Goal: Entertainment & Leisure: Browse casually

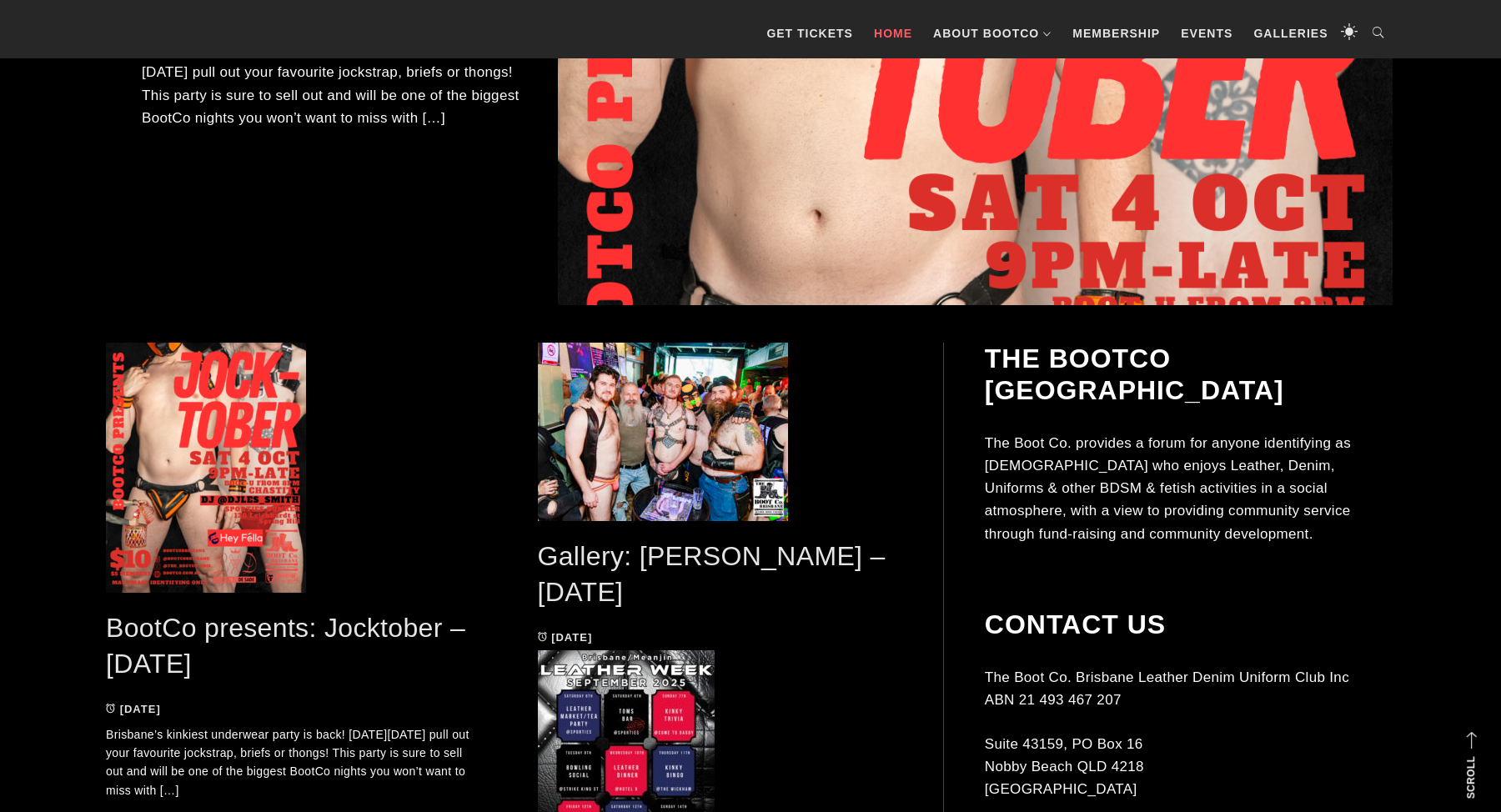
scroll to position [754, 0]
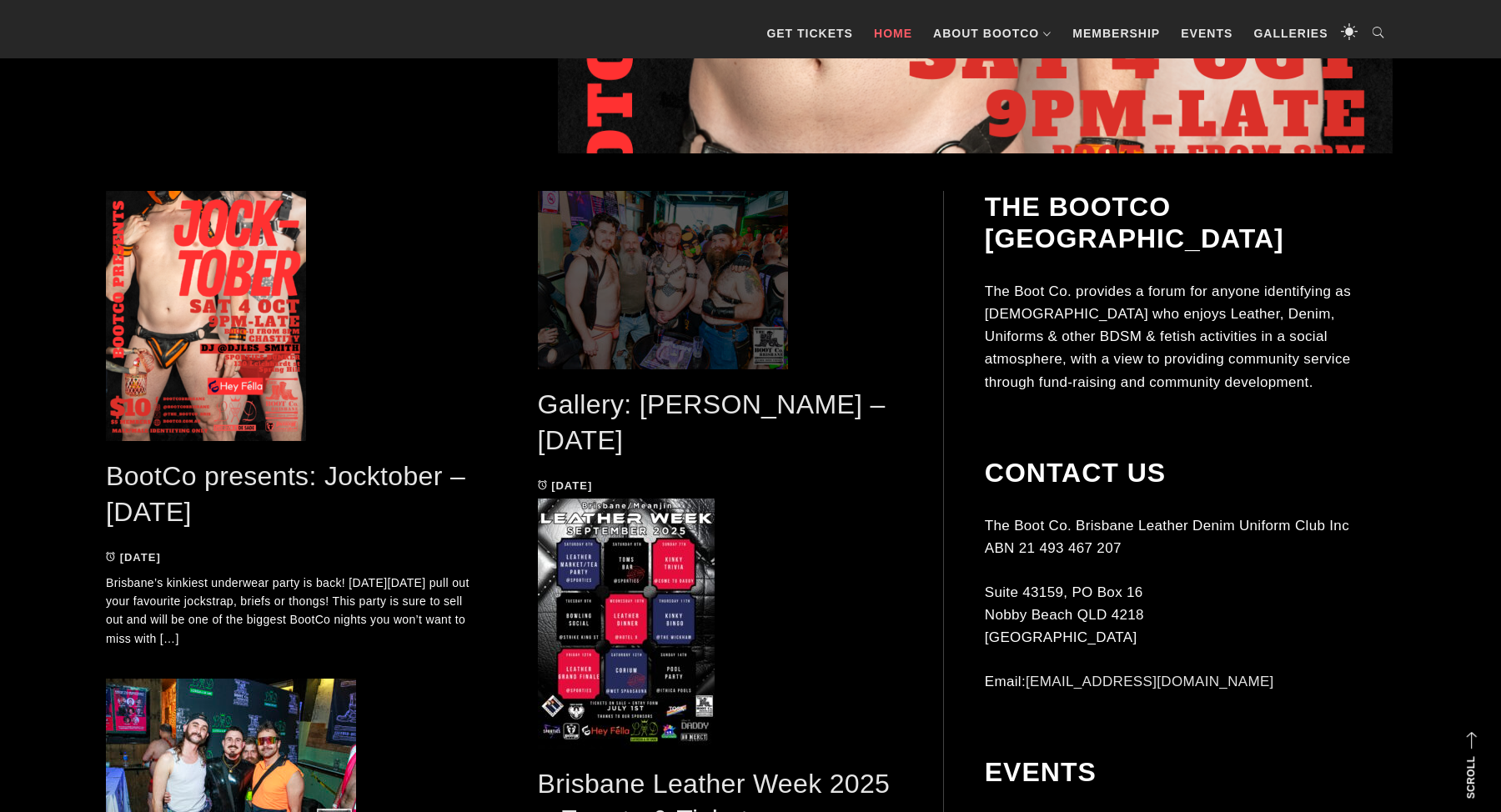
click at [635, 359] on span at bounding box center [719, 280] width 365 height 178
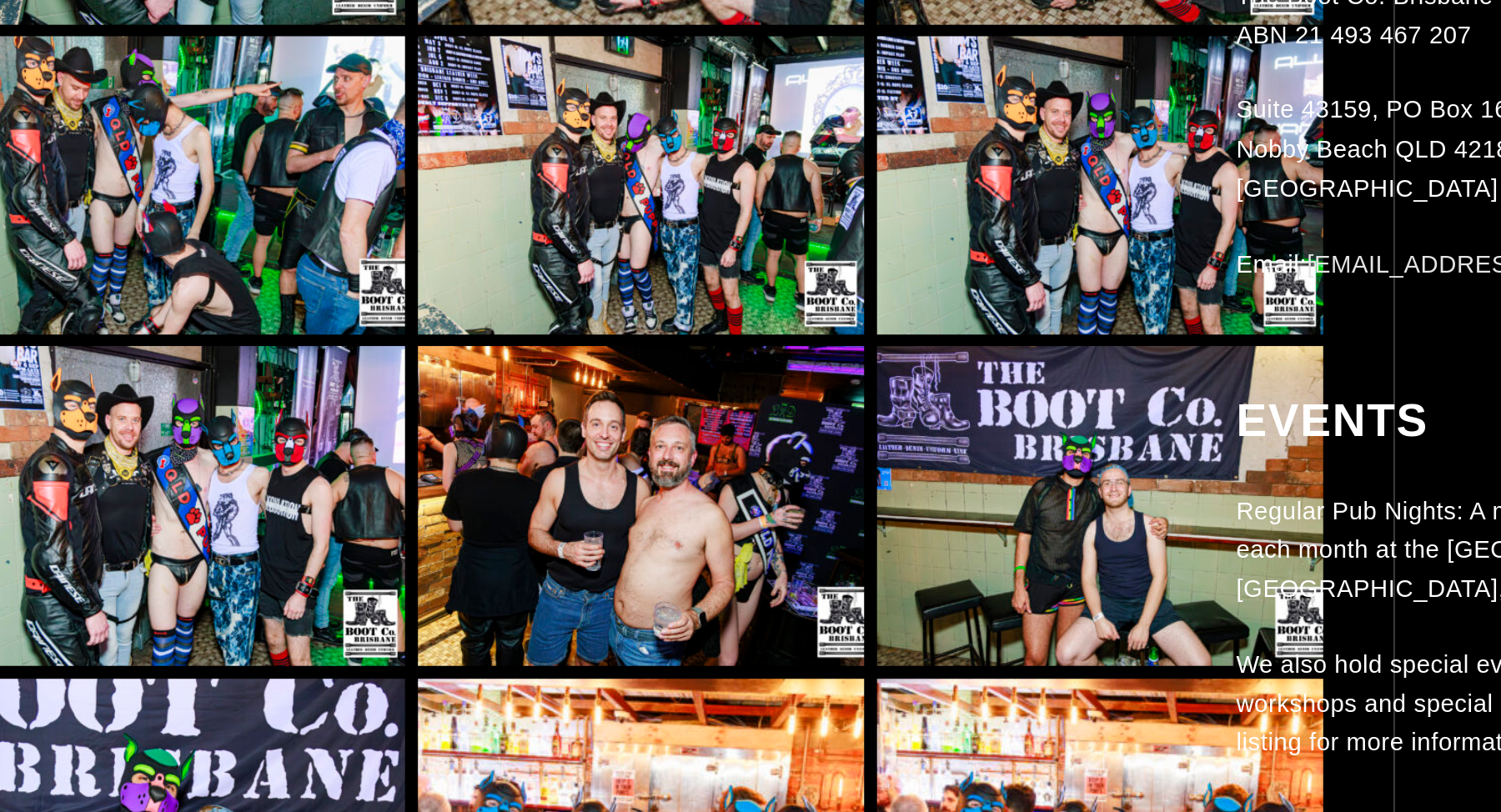
scroll to position [7666, 0]
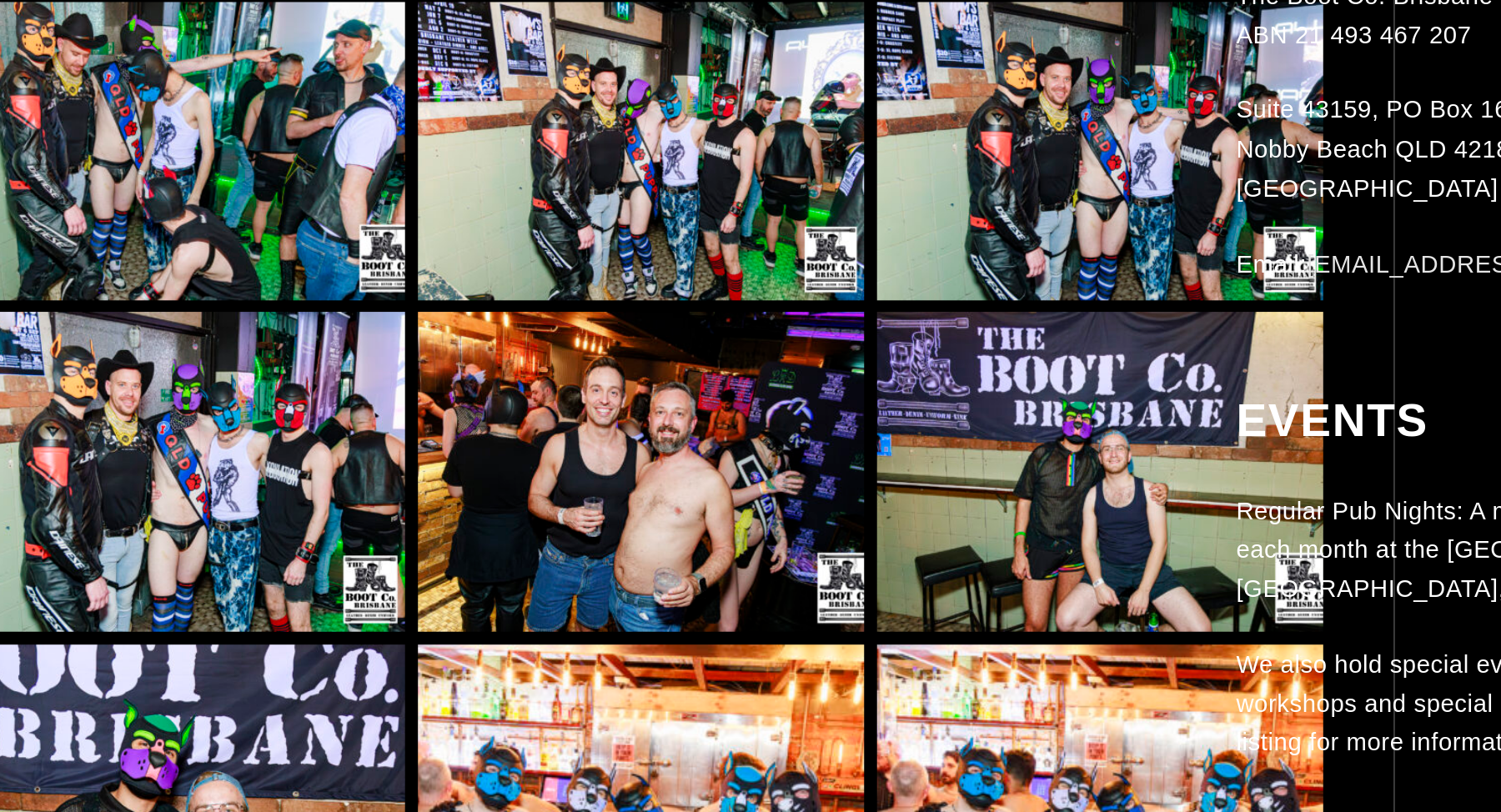
click at [385, 521] on img at bounding box center [504, 614] width 259 height 186
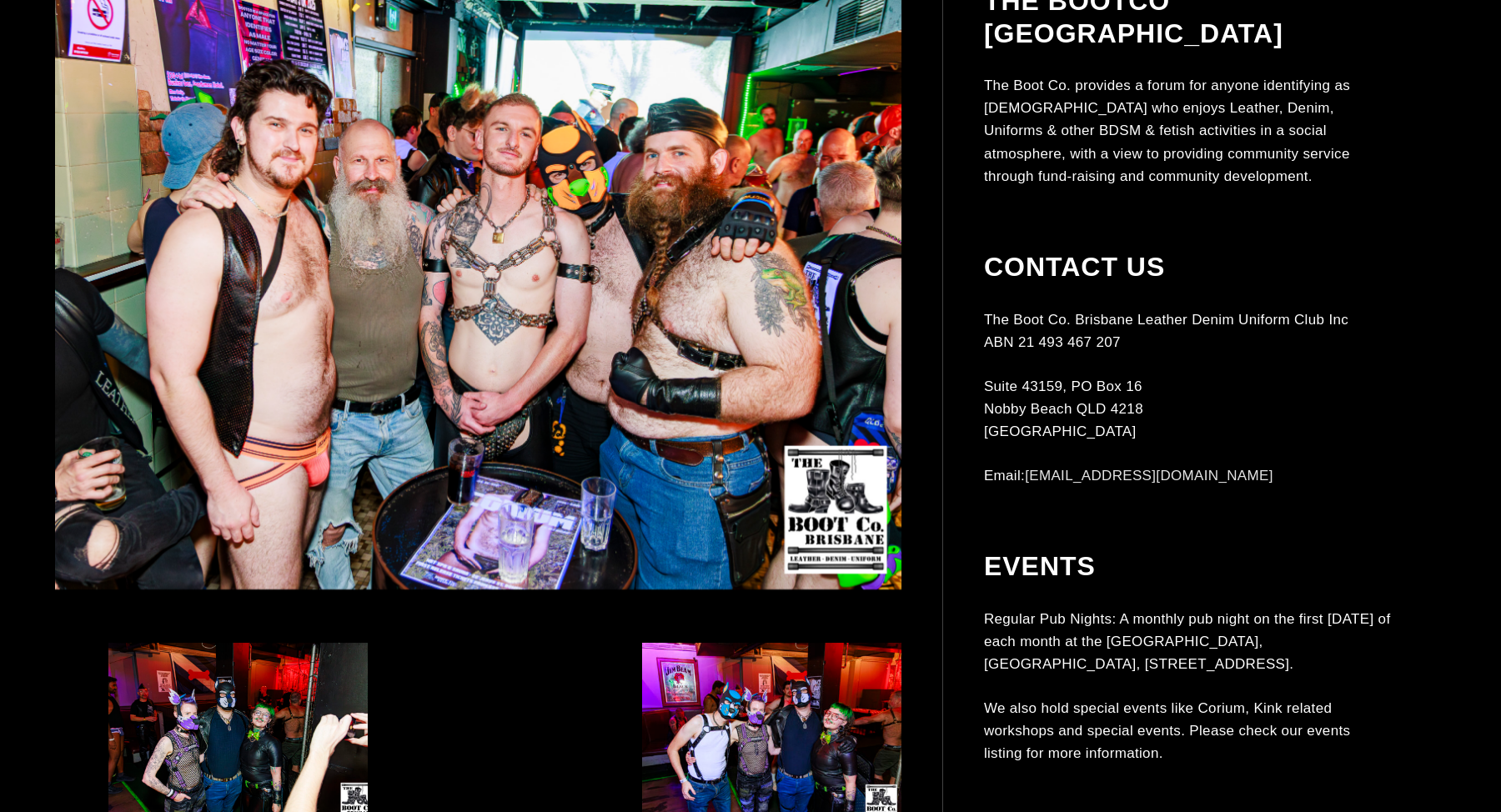
scroll to position [722, 0]
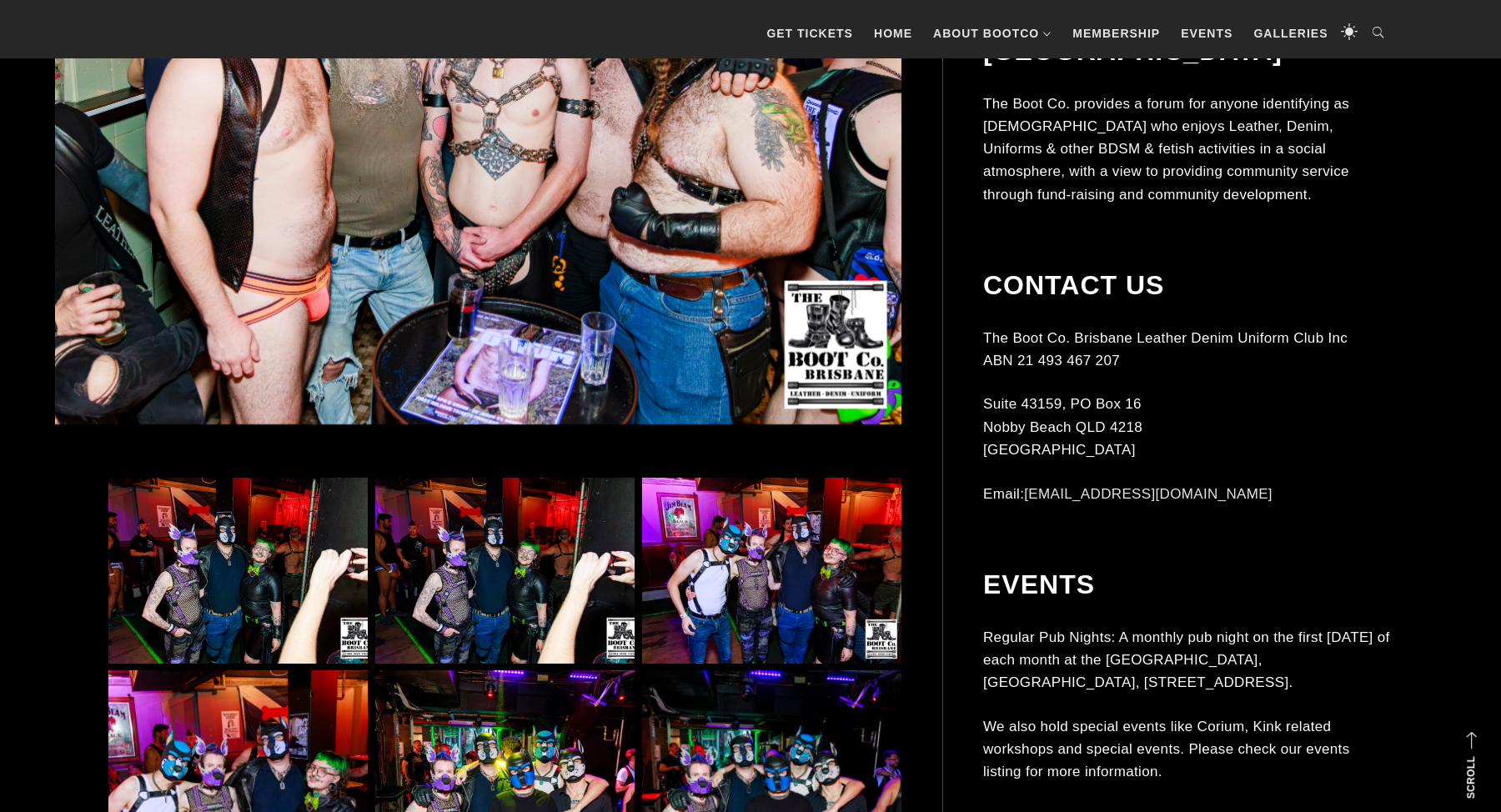
click at [402, 249] on img at bounding box center [478, 122] width 846 height 604
click at [504, 222] on img at bounding box center [478, 122] width 846 height 604
click at [113, 626] on img at bounding box center [238, 570] width 259 height 186
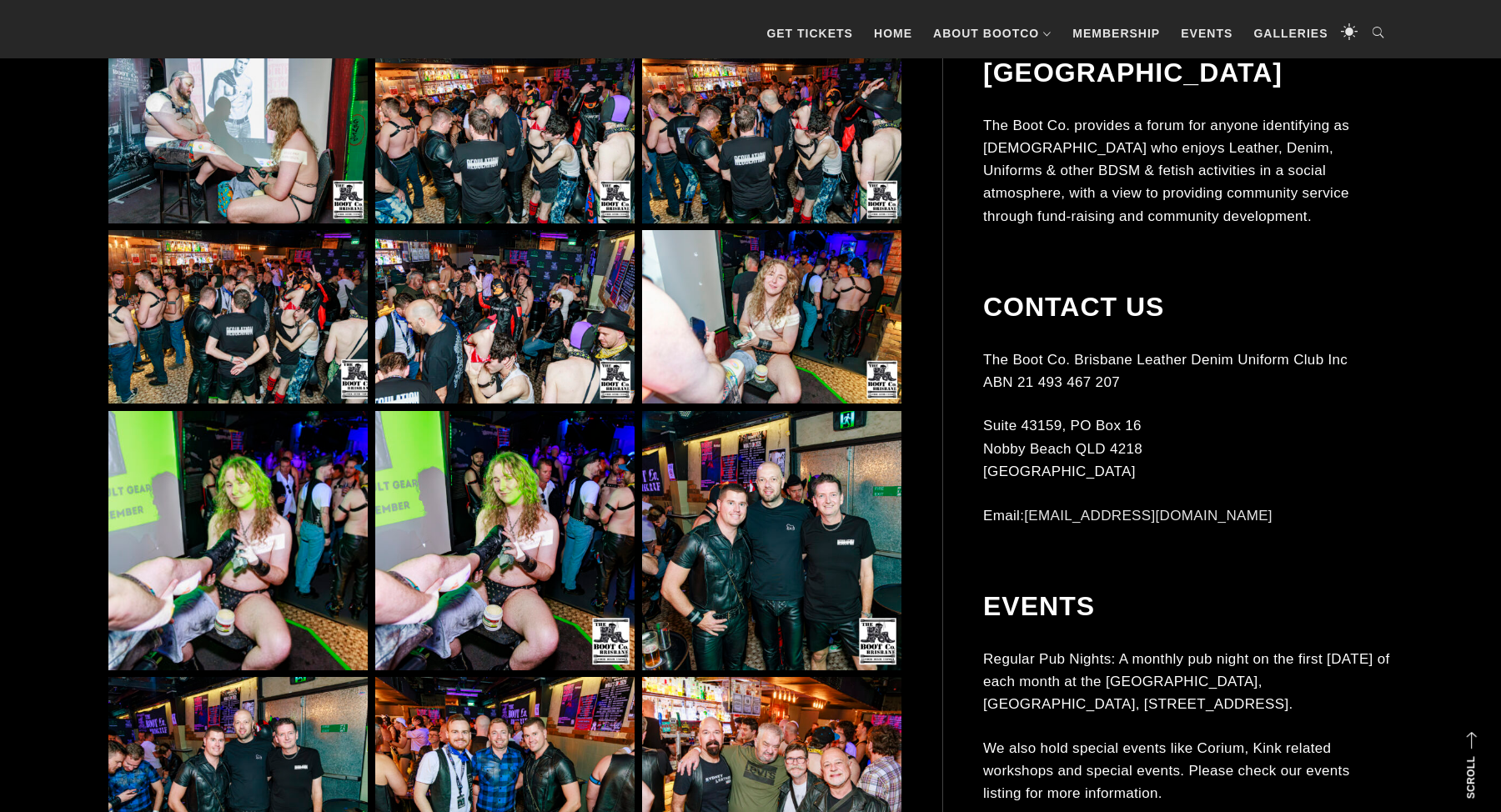
scroll to position [4770, 0]
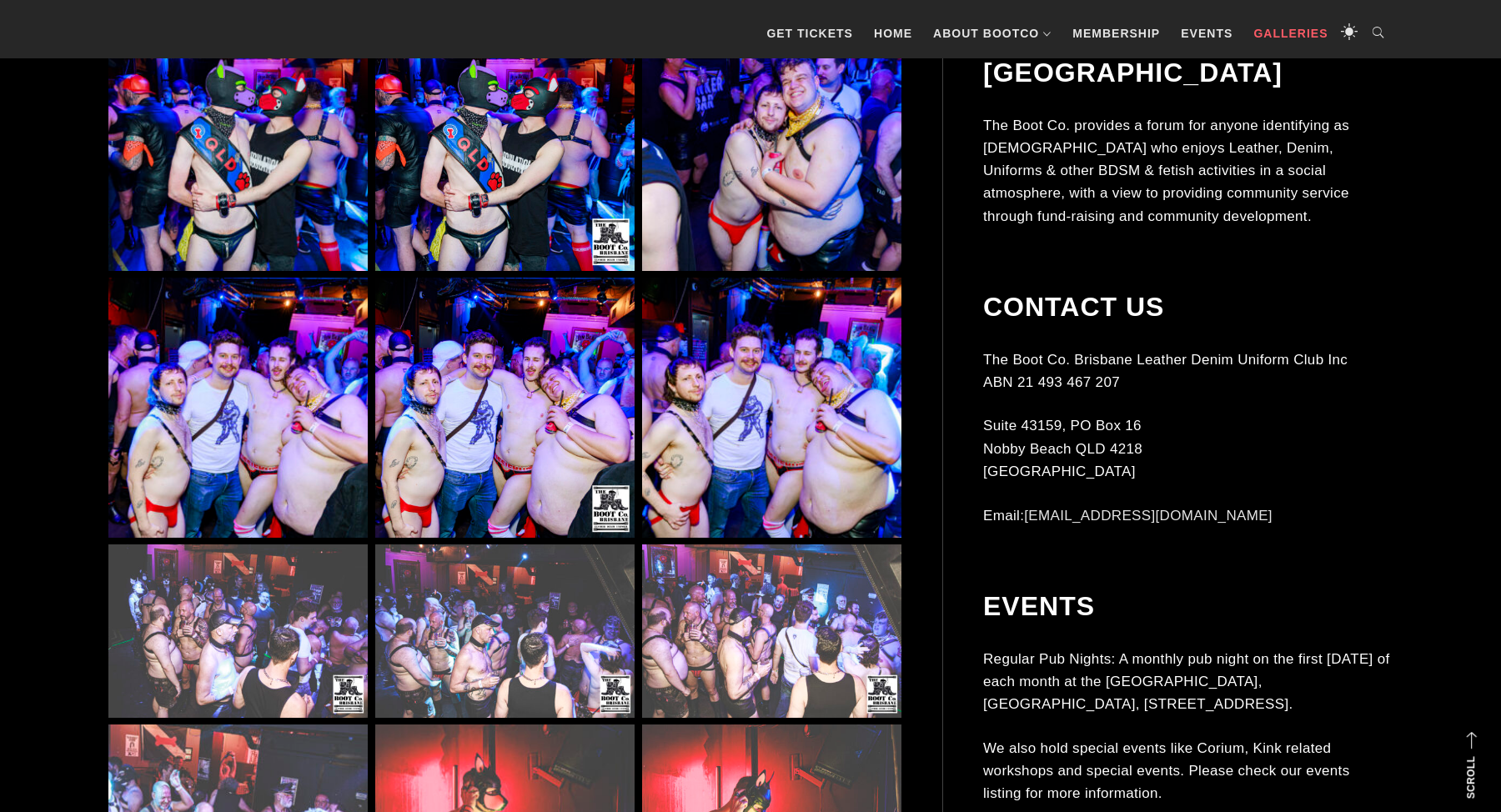
click at [1301, 47] on link "Galleries" at bounding box center [1290, 33] width 91 height 50
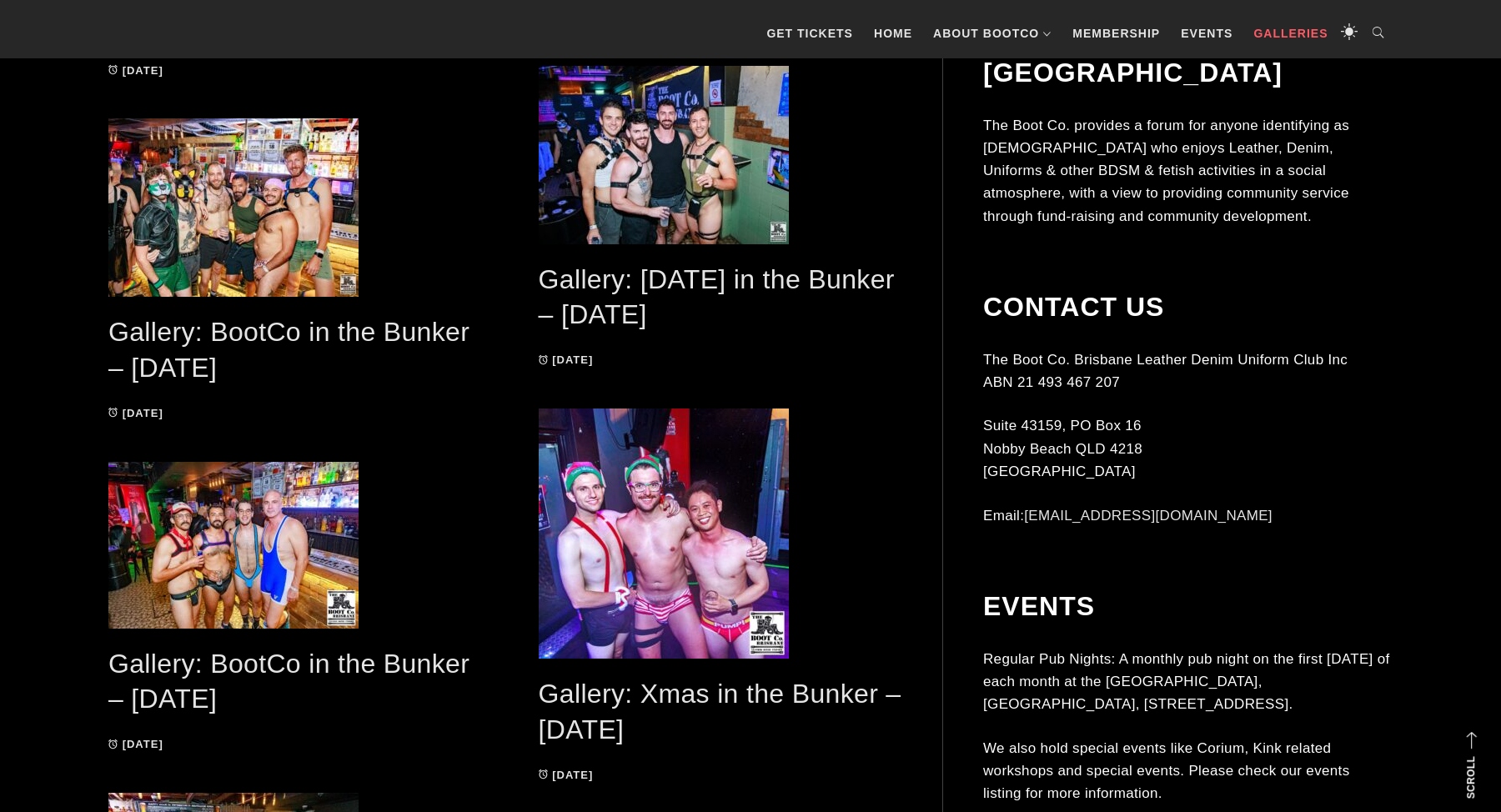
scroll to position [1490, 0]
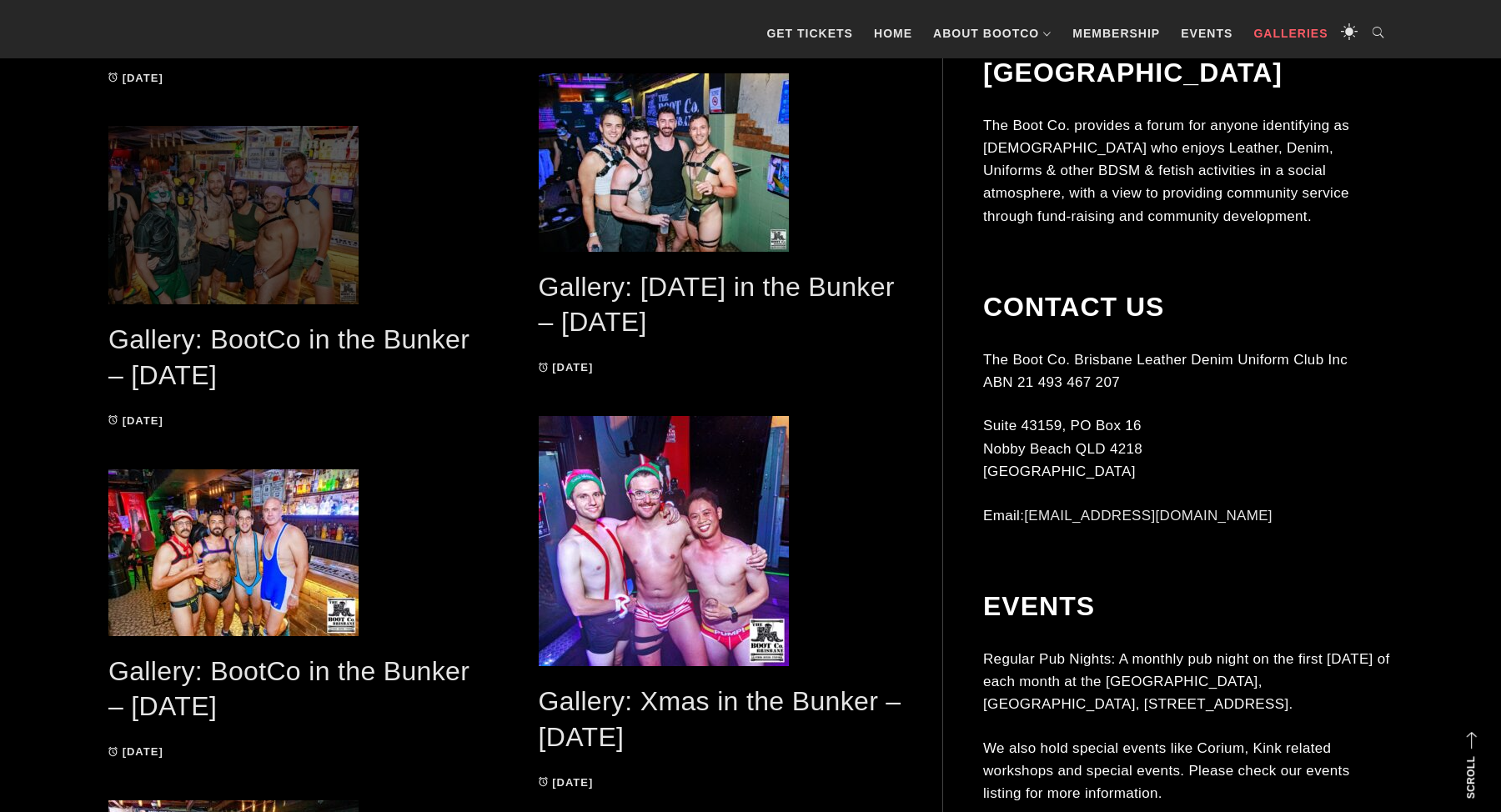
click at [271, 231] on span at bounding box center [290, 215] width 364 height 178
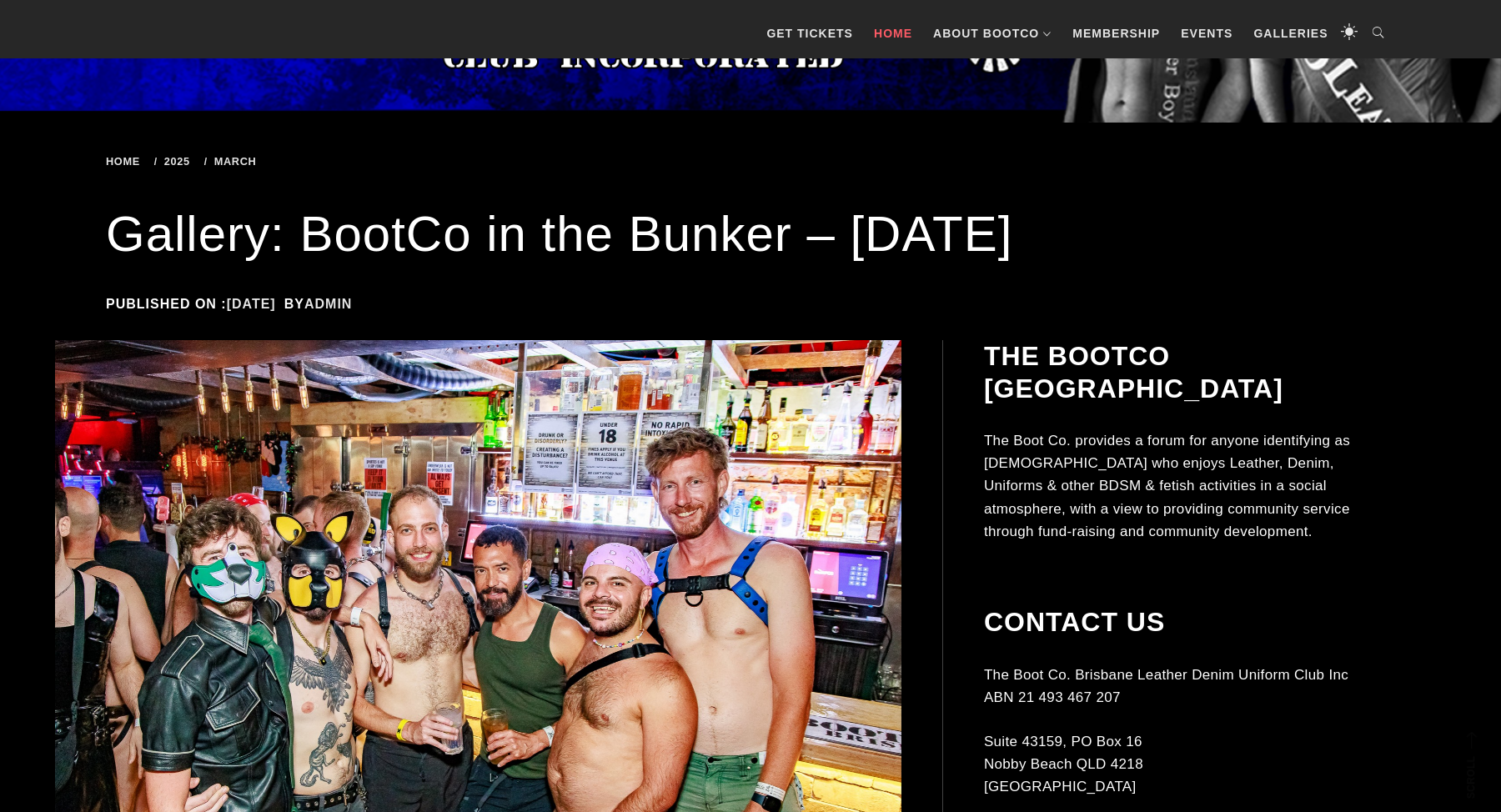
scroll to position [419, 0]
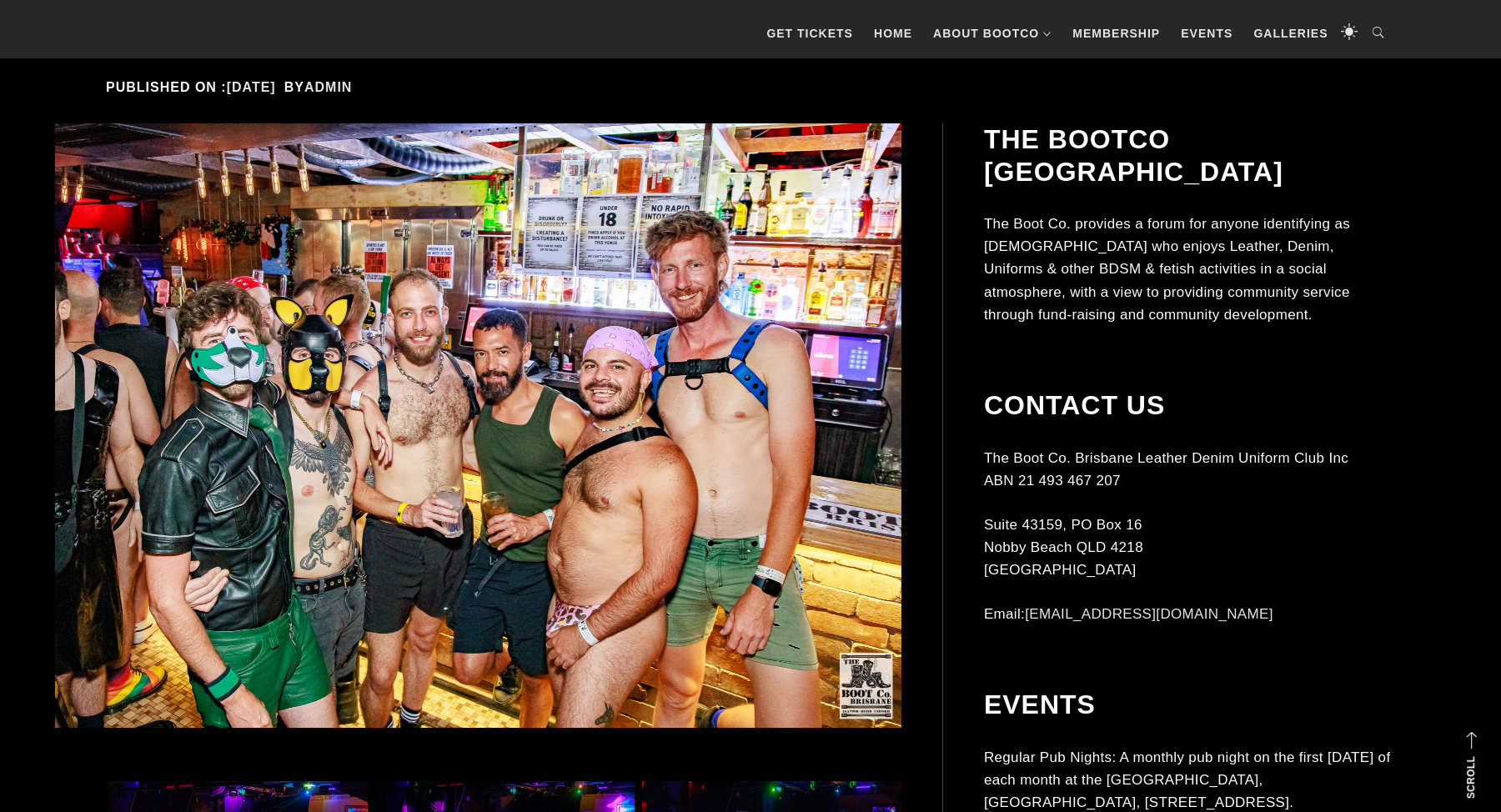
click at [600, 466] on img at bounding box center [478, 425] width 846 height 604
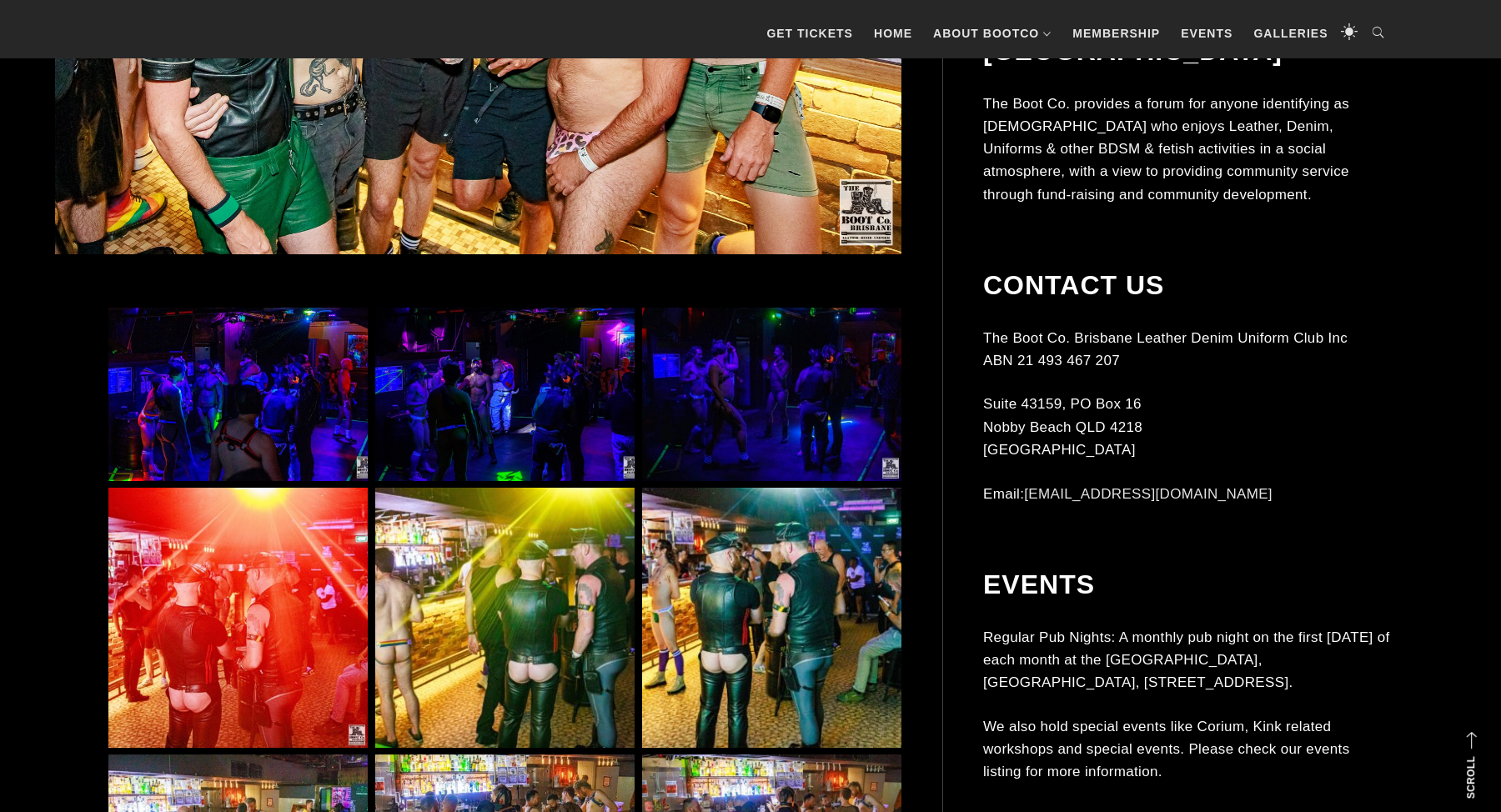
scroll to position [1157, 0]
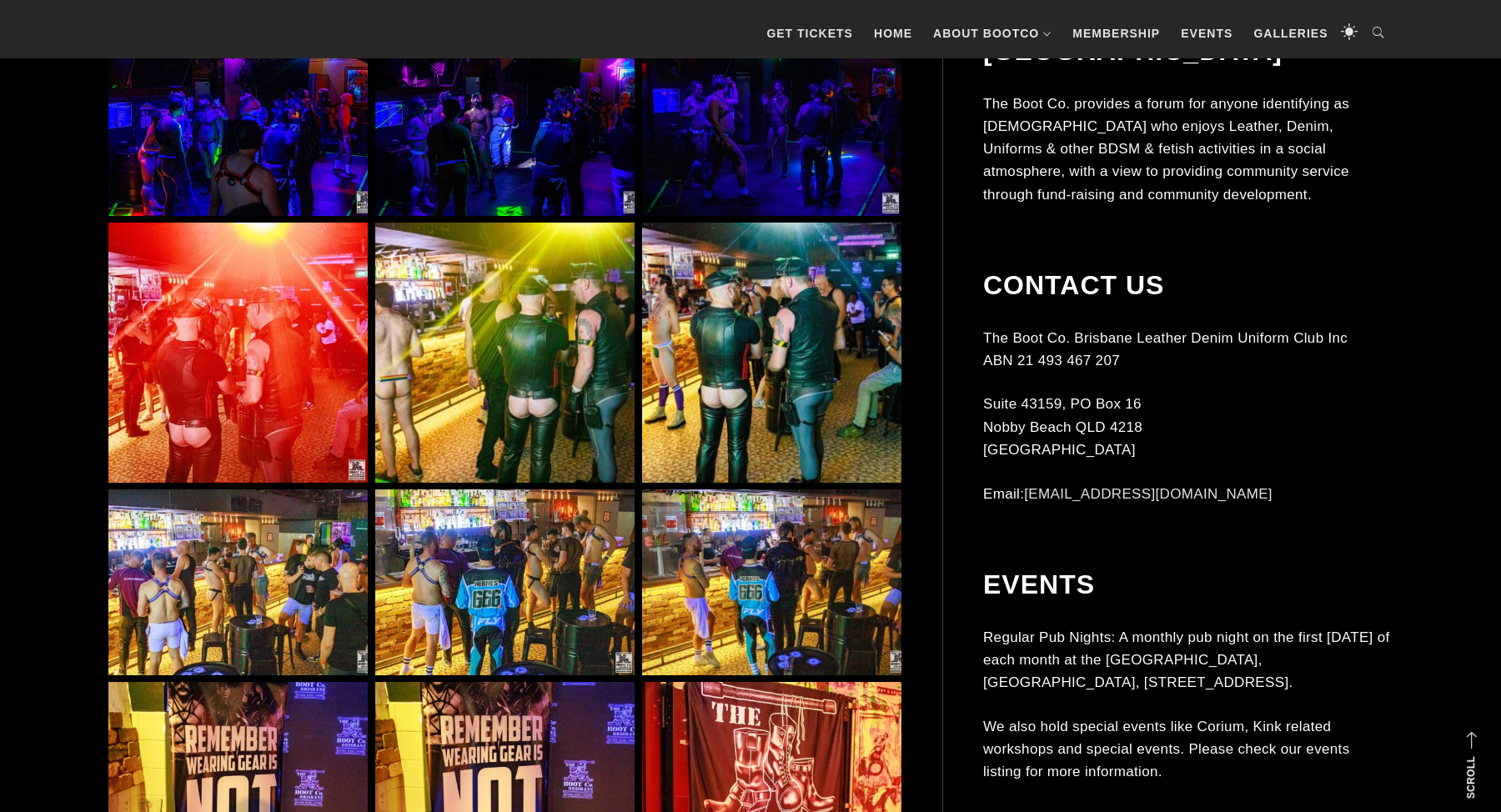
click at [526, 397] on img at bounding box center [504, 352] width 259 height 259
click at [551, 352] on img at bounding box center [504, 352] width 259 height 259
click at [734, 356] on img at bounding box center [772, 352] width 259 height 259
click at [454, 334] on img at bounding box center [504, 352] width 259 height 259
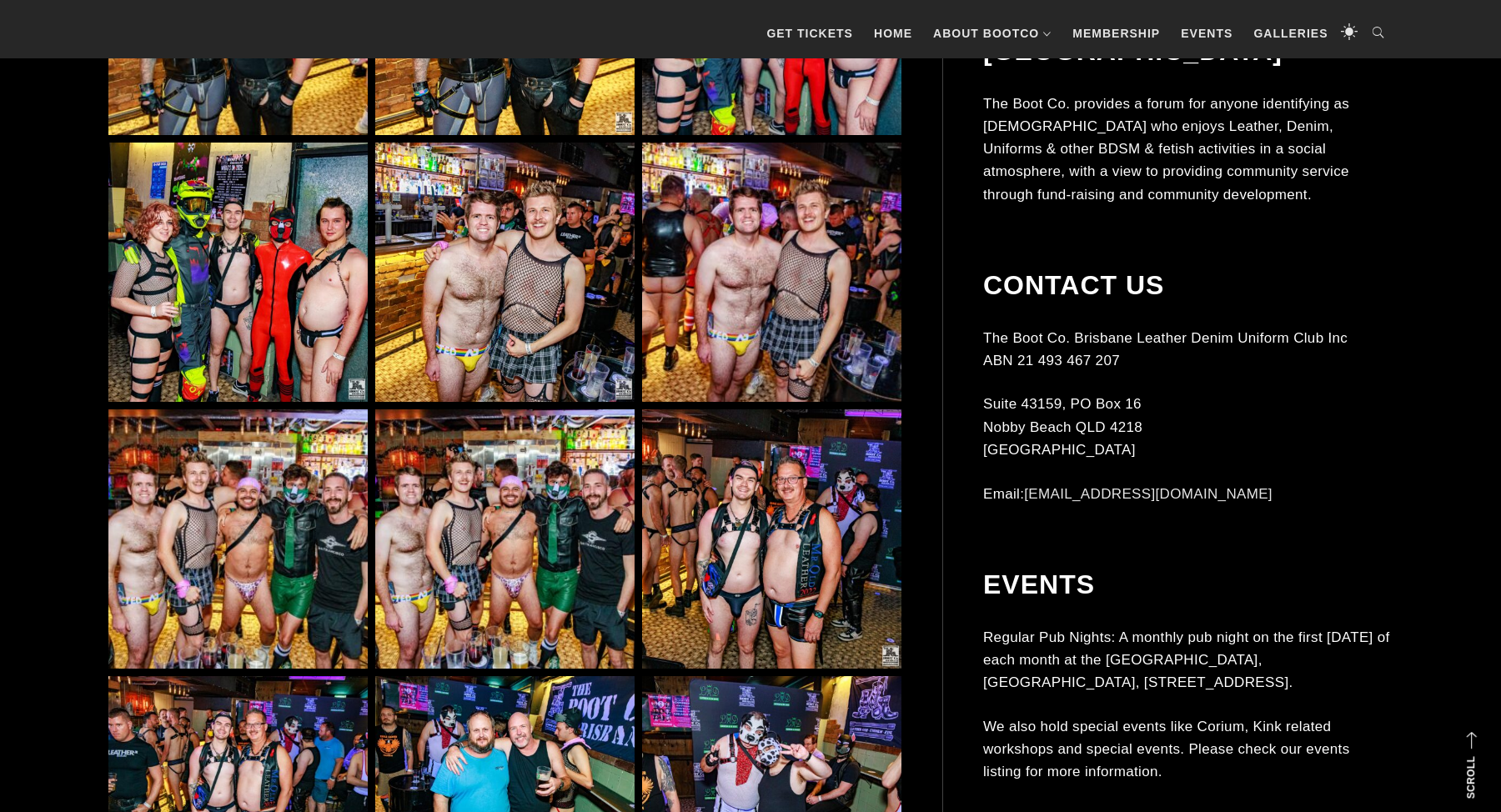
scroll to position [2531, 0]
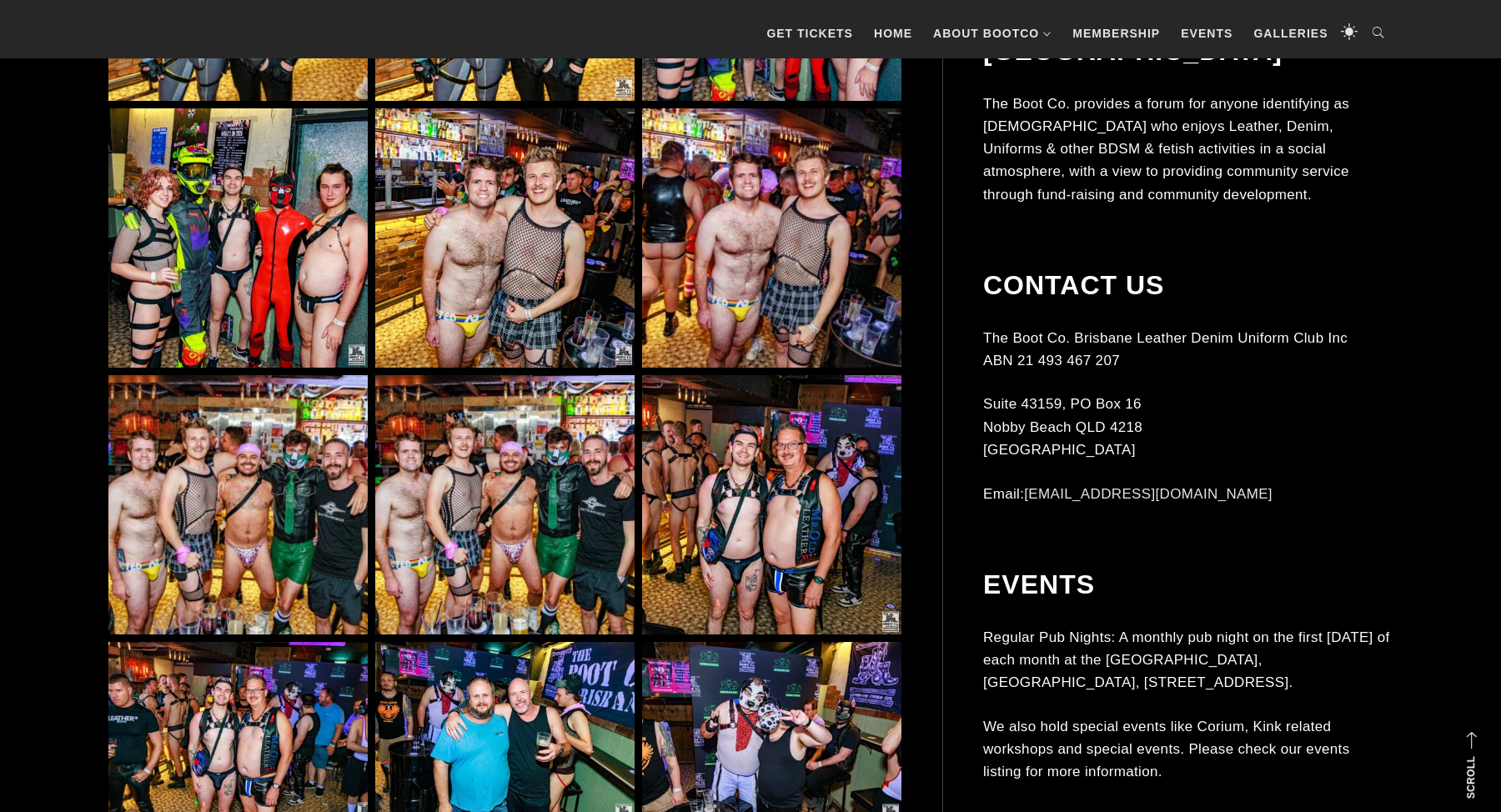
click at [277, 239] on img at bounding box center [238, 238] width 259 height 259
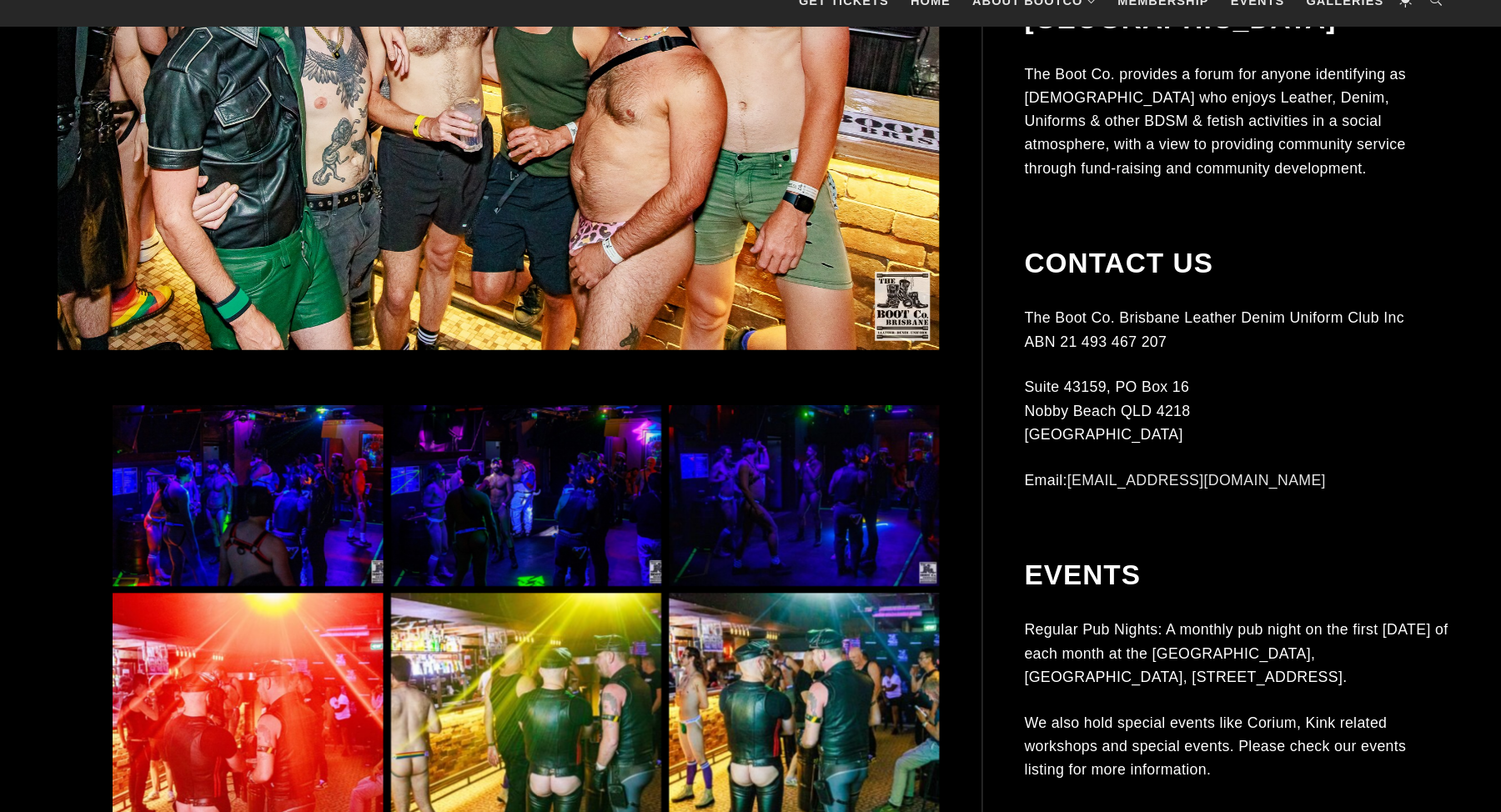
scroll to position [873, 0]
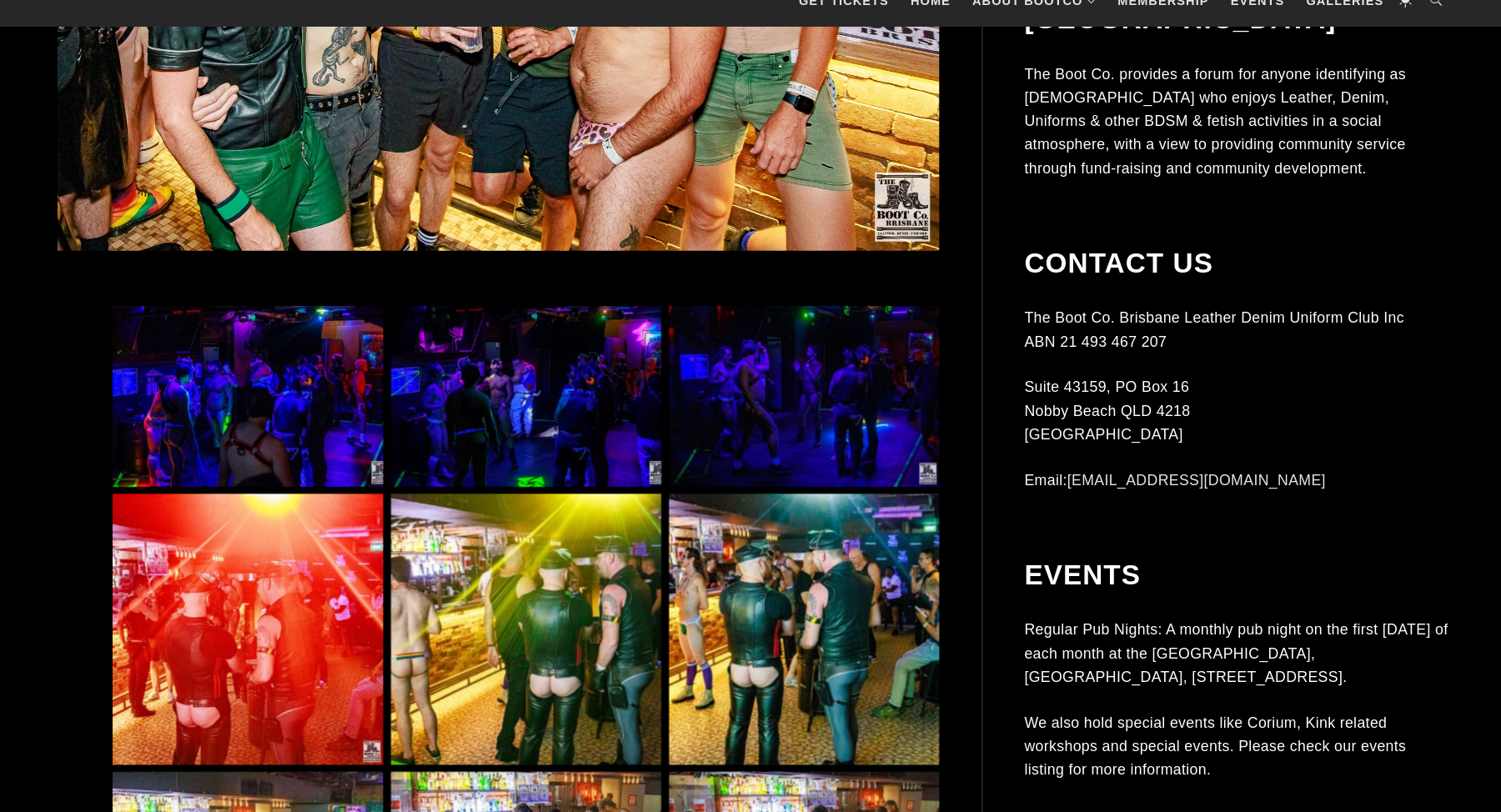
click at [284, 404] on img at bounding box center [238, 413] width 259 height 174
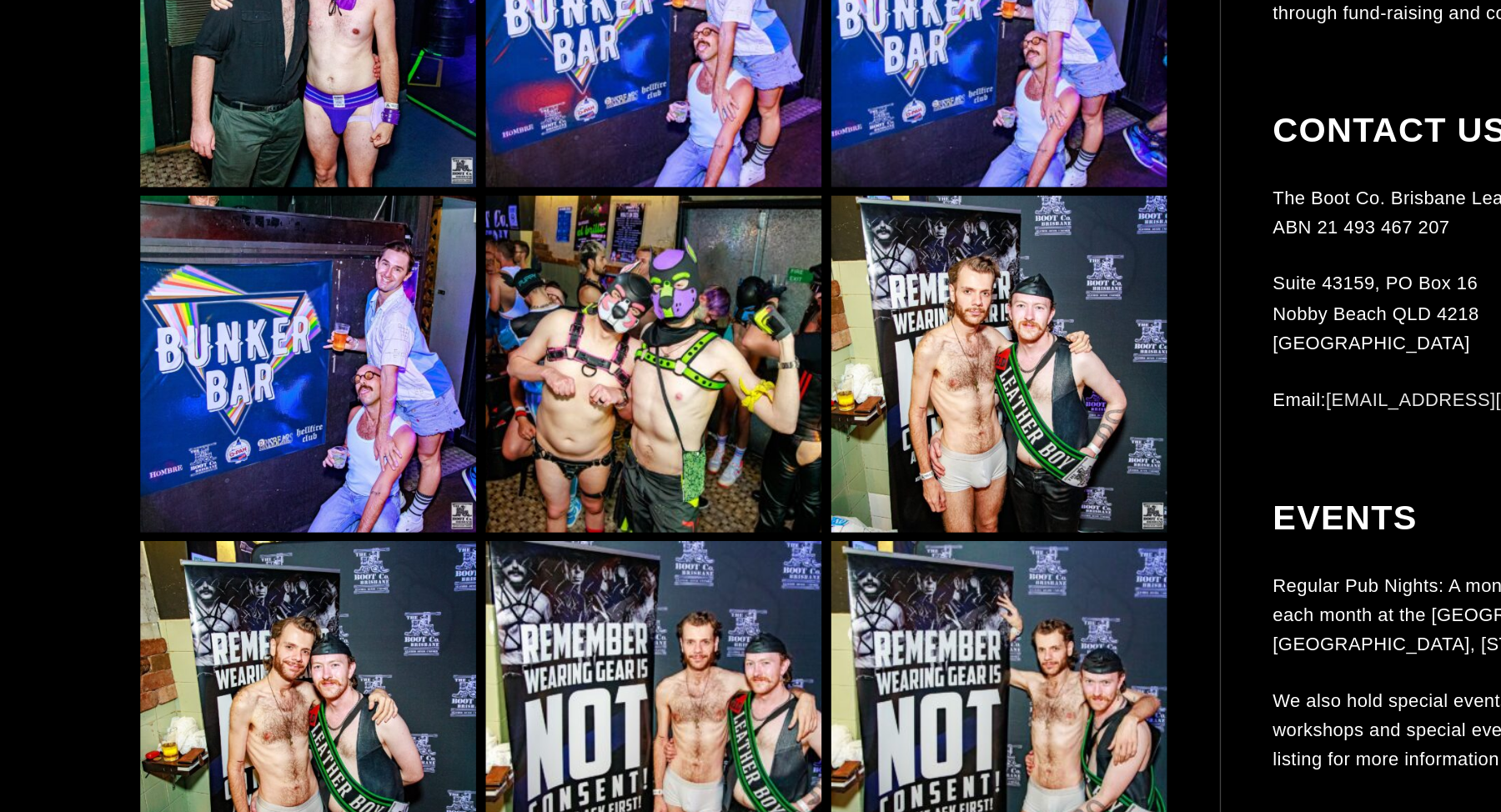
scroll to position [10370, 0]
